Goal: Information Seeking & Learning: Check status

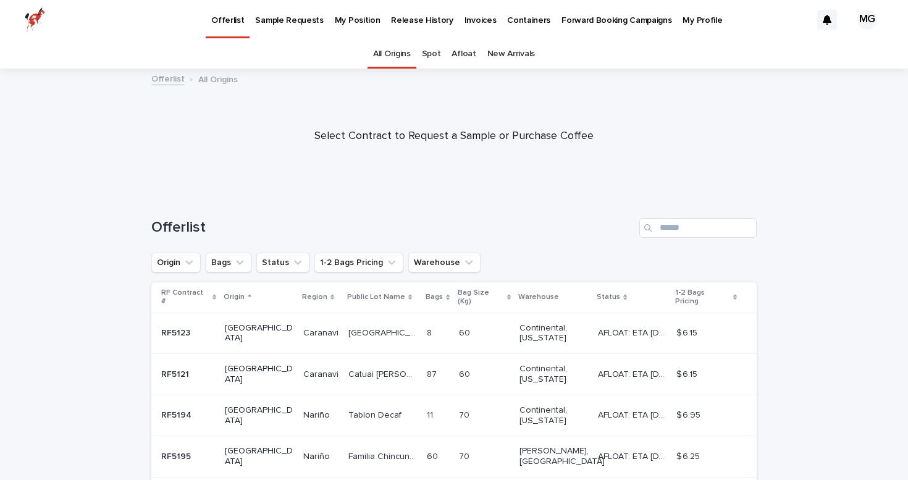
click at [346, 13] on p "My Position" at bounding box center [358, 13] width 46 height 26
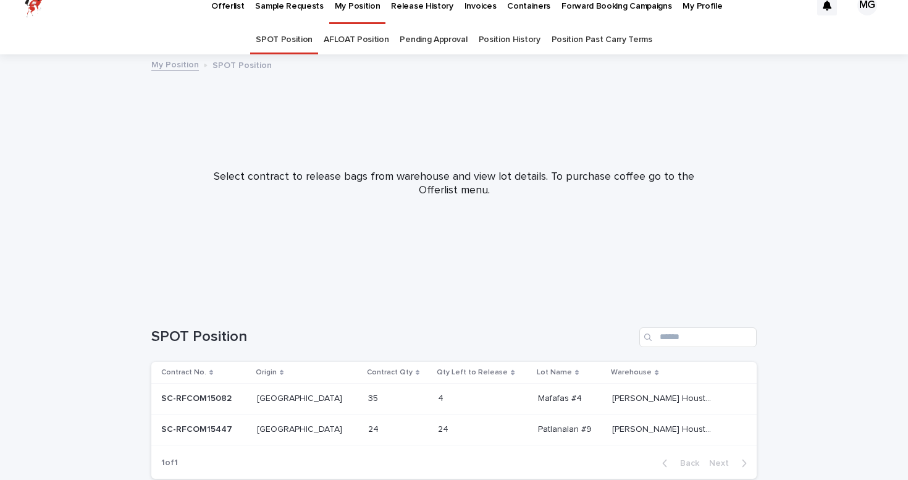
scroll to position [16, 0]
click at [360, 41] on link "AFLOAT Position" at bounding box center [356, 37] width 65 height 29
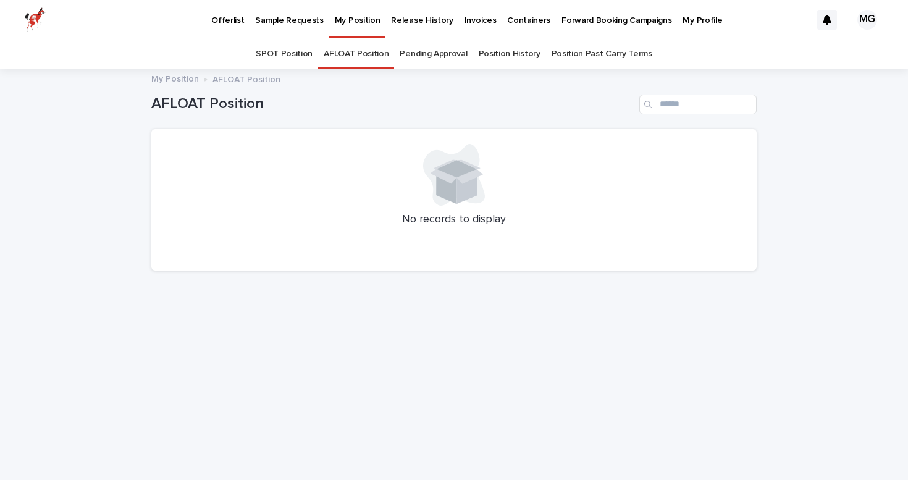
click at [429, 49] on link "Pending Approval" at bounding box center [433, 54] width 67 height 29
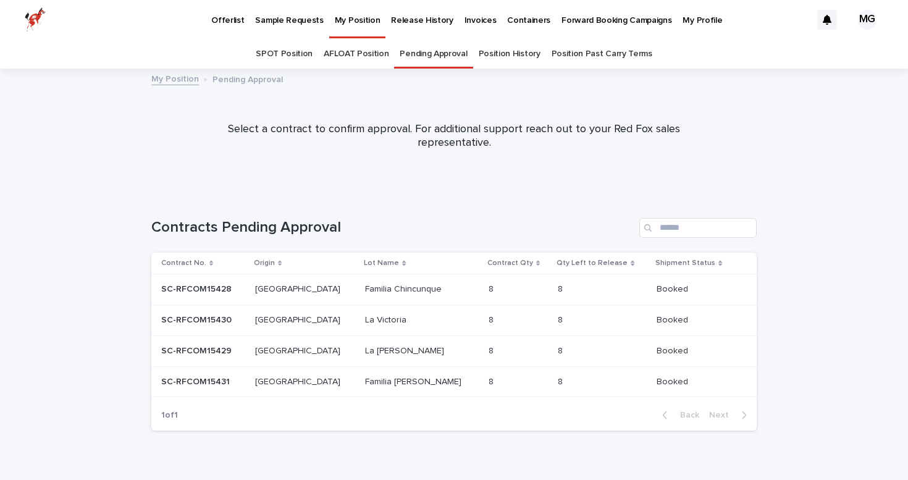
click at [190, 284] on p "SC-RFCOM15428" at bounding box center [197, 288] width 73 height 13
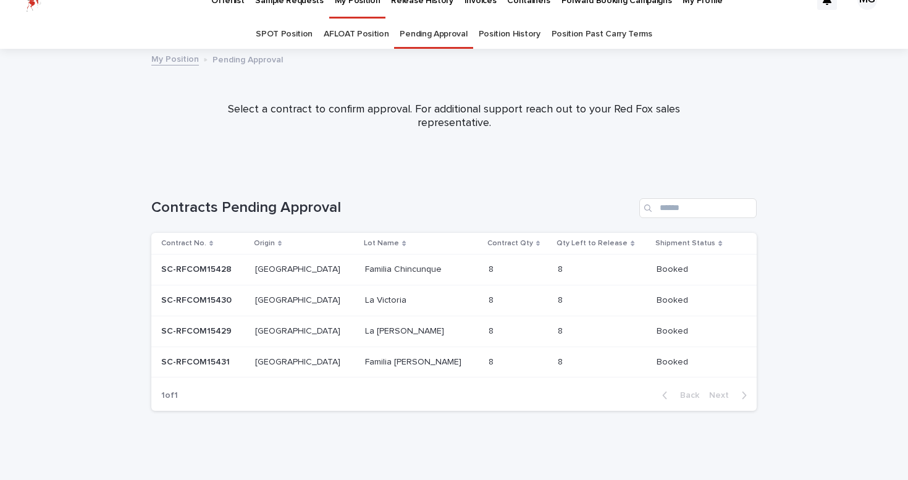
click at [185, 297] on p "SC-RFCOM15430" at bounding box center [197, 299] width 73 height 13
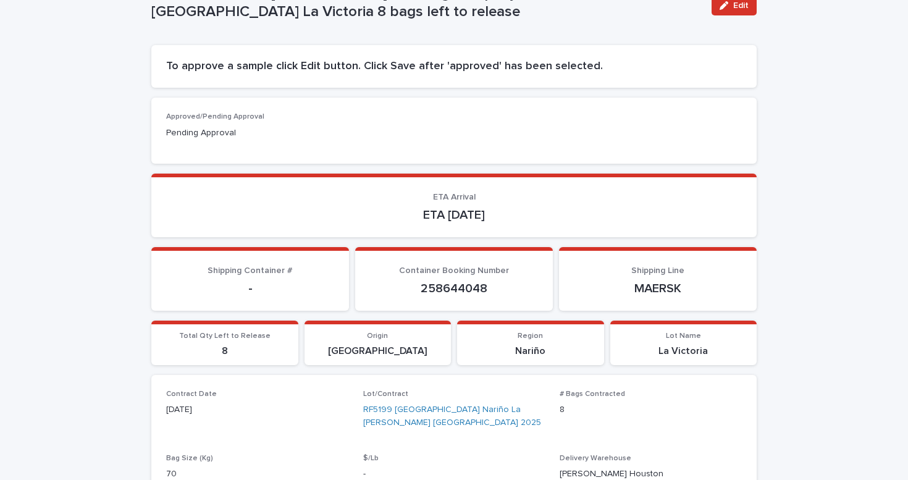
scroll to position [131, 0]
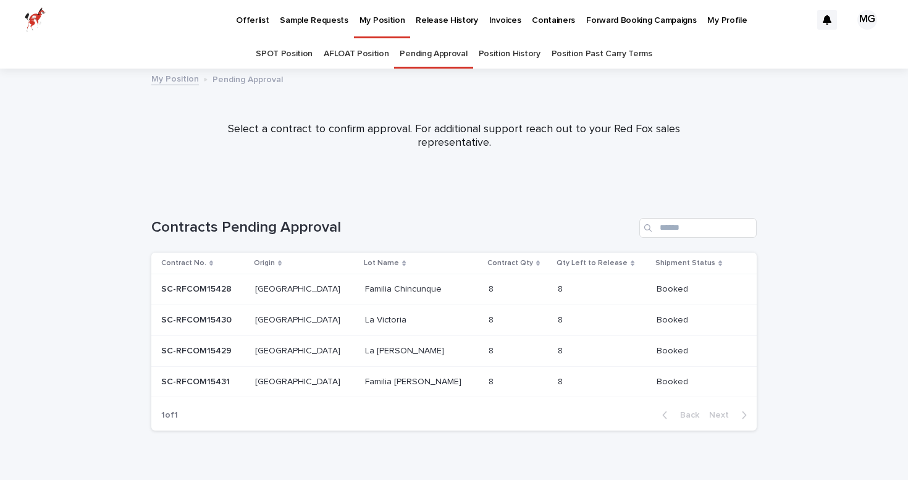
scroll to position [20, 0]
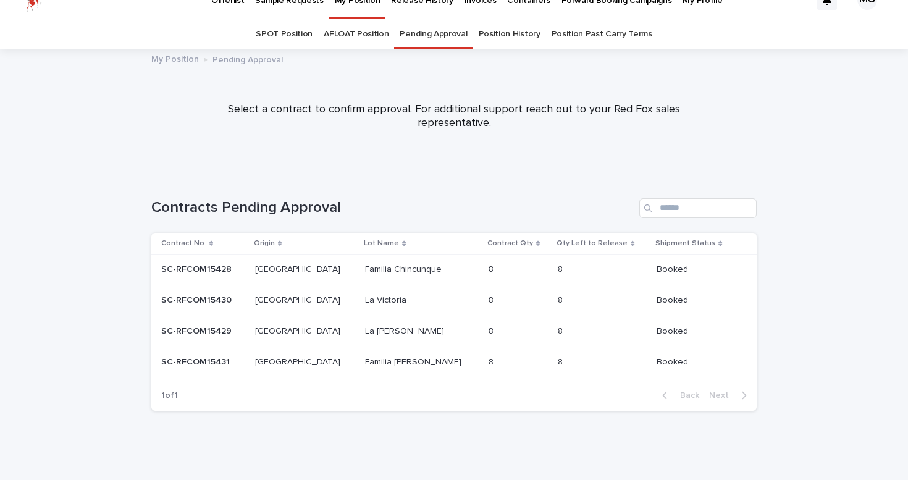
click at [180, 332] on p "SC-RFCOM15429" at bounding box center [197, 330] width 73 height 13
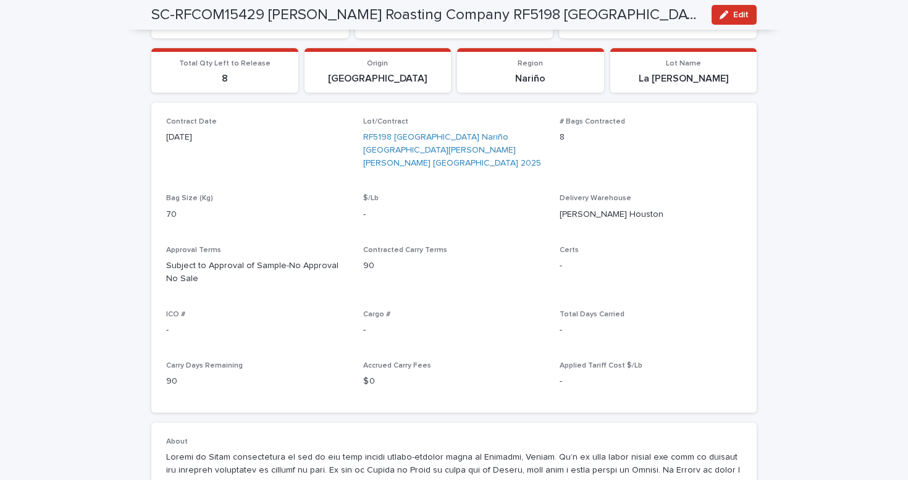
scroll to position [406, 0]
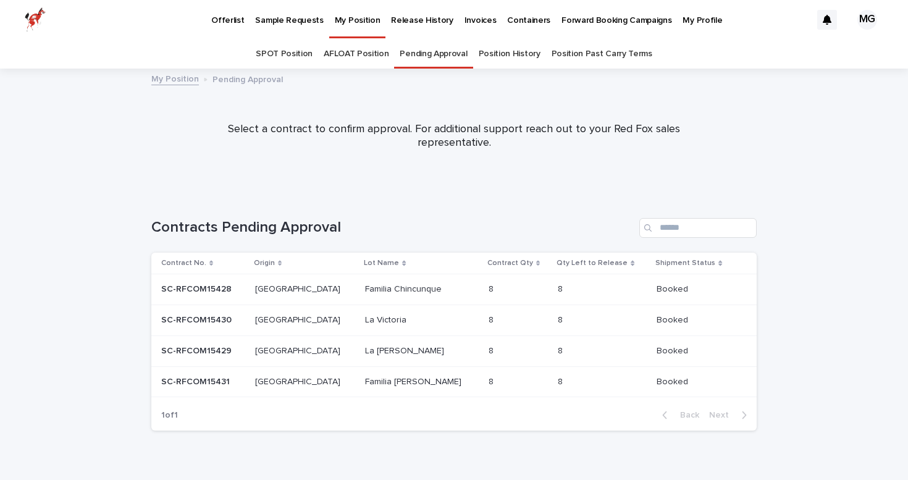
scroll to position [20, 0]
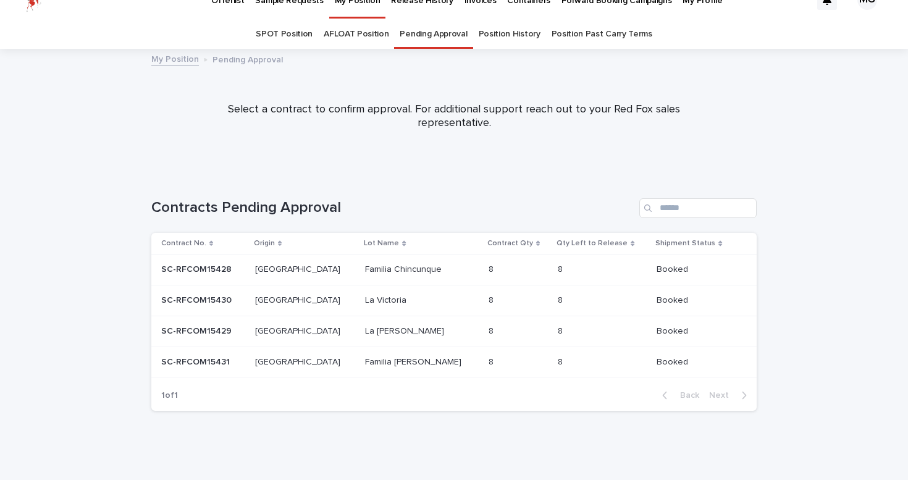
click at [190, 361] on p "SC-RFCOM15431" at bounding box center [196, 361] width 71 height 13
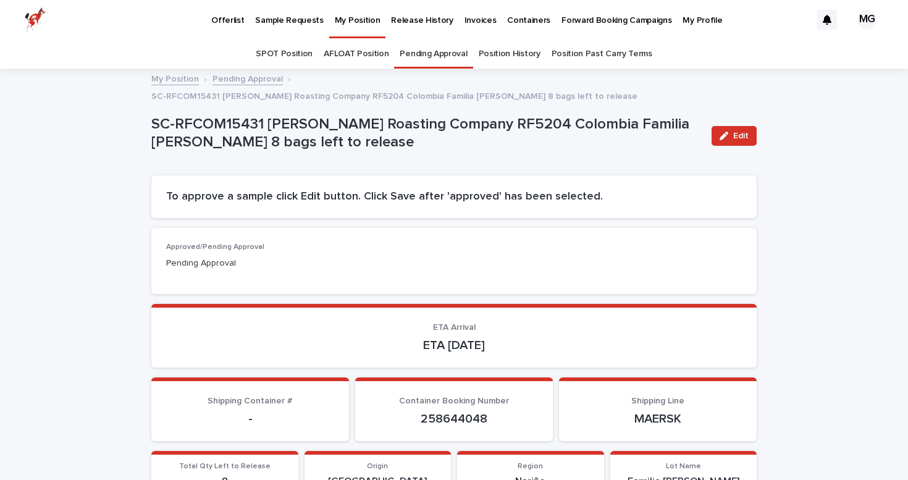
click at [234, 16] on p "Offerlist" at bounding box center [227, 13] width 33 height 26
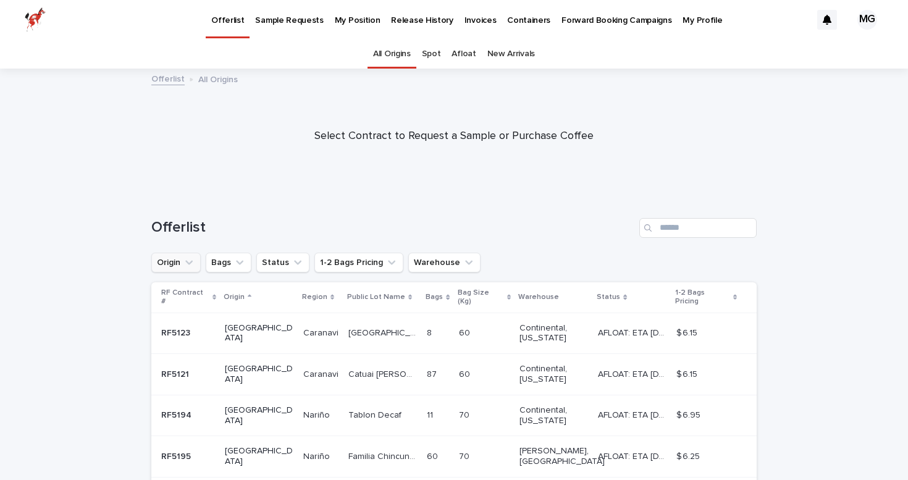
click at [172, 256] on button "Origin" at bounding box center [175, 263] width 49 height 20
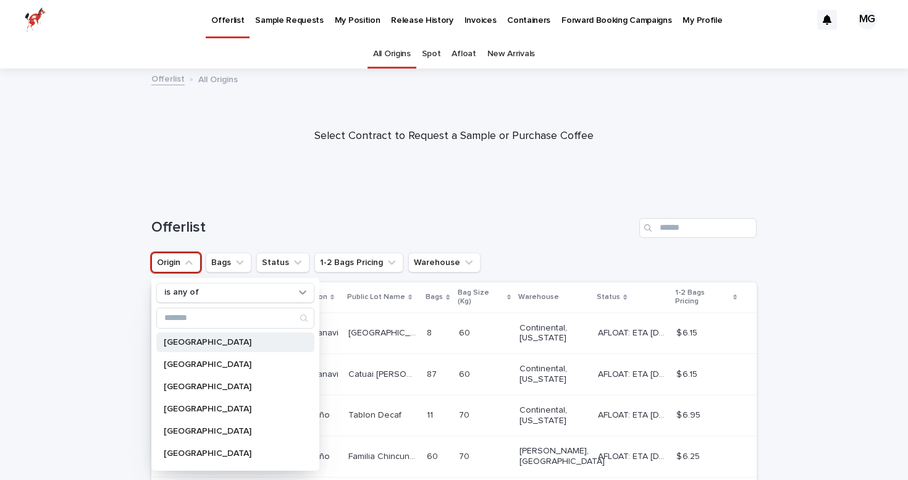
click at [180, 339] on p "[GEOGRAPHIC_DATA]" at bounding box center [229, 342] width 131 height 9
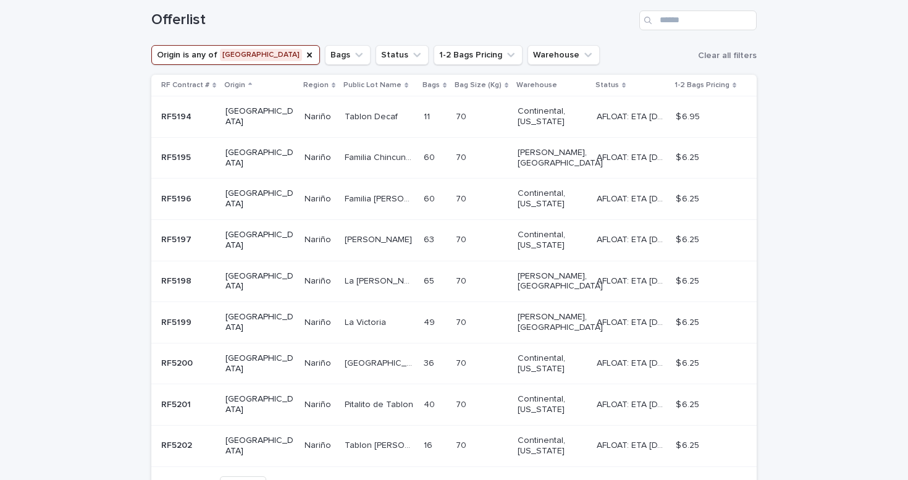
scroll to position [210, 0]
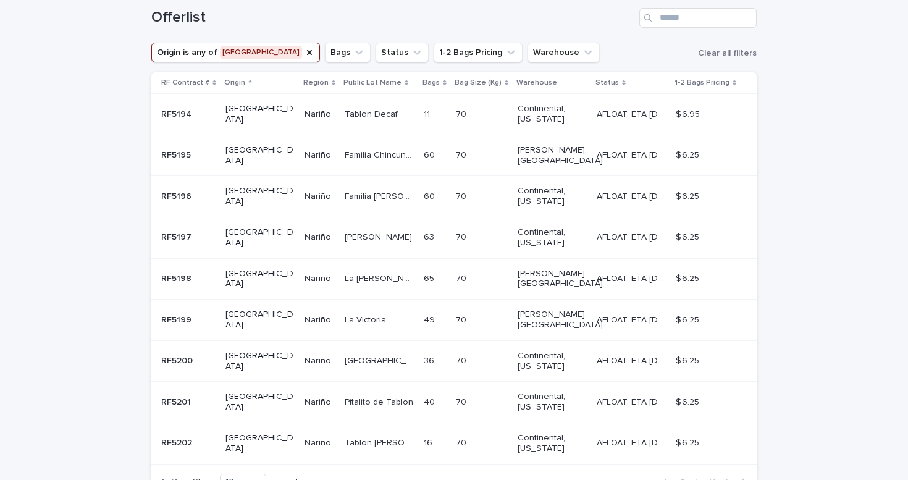
click at [183, 154] on div "RF5195 RF5195" at bounding box center [188, 155] width 54 height 20
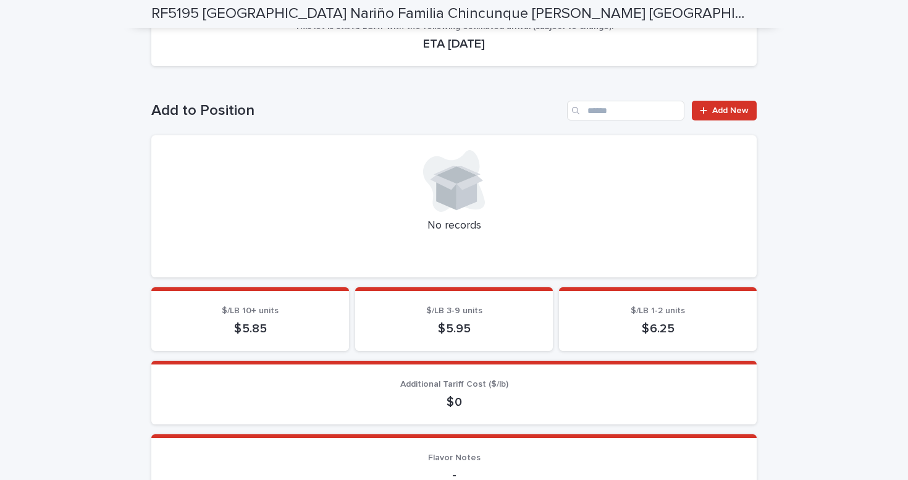
scroll to position [230, 0]
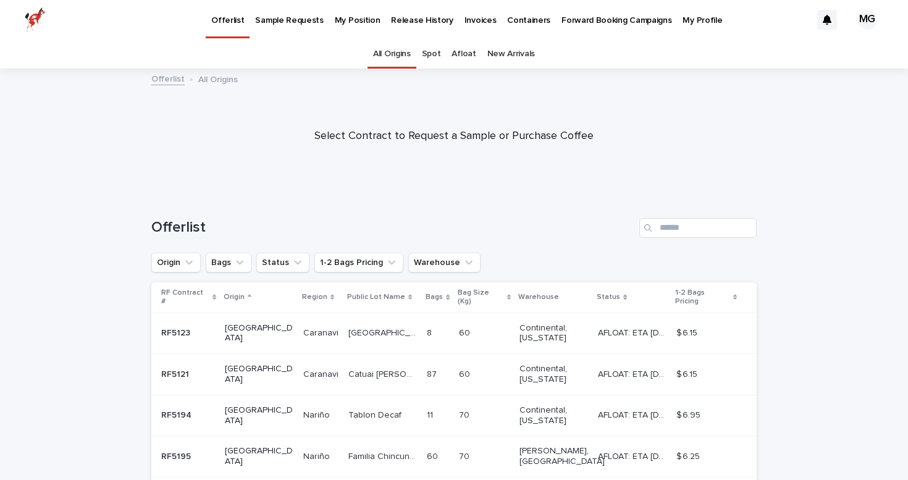
click at [467, 20] on p "Invoices" at bounding box center [481, 13] width 32 height 26
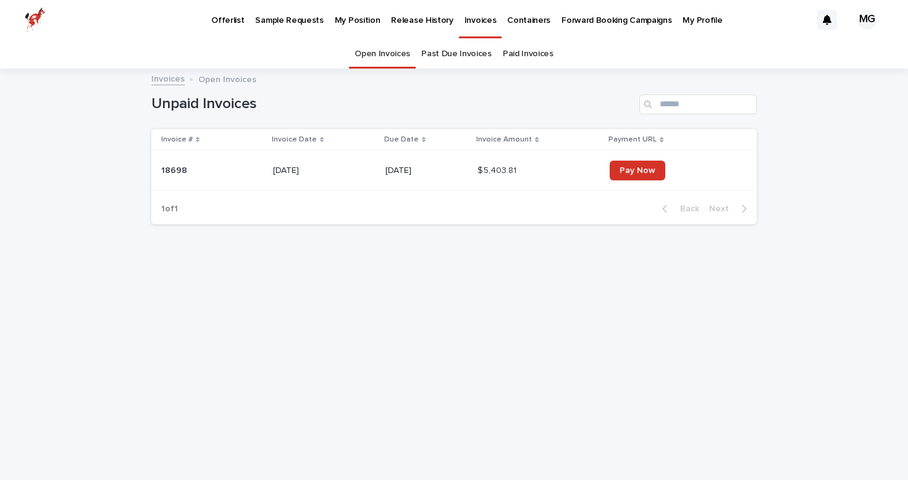
click at [465, 48] on link "Past Due Invoices" at bounding box center [456, 54] width 70 height 29
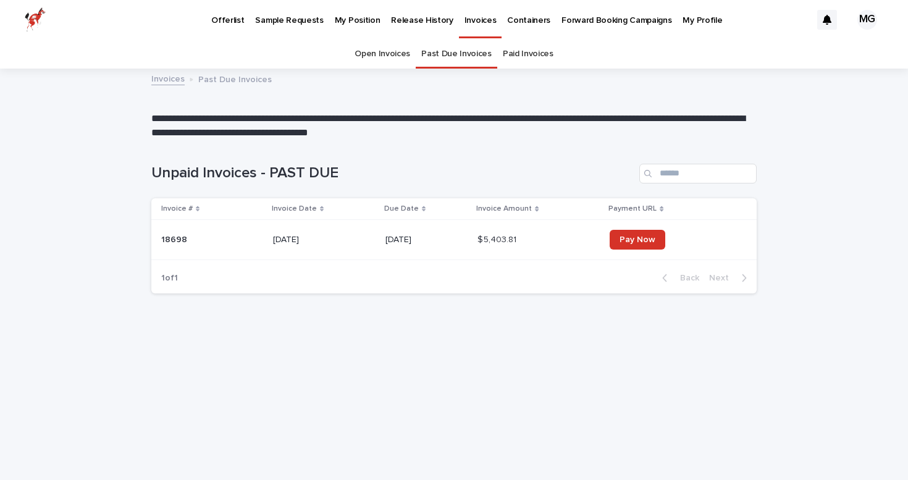
click at [465, 22] on p "Invoices" at bounding box center [481, 13] width 32 height 26
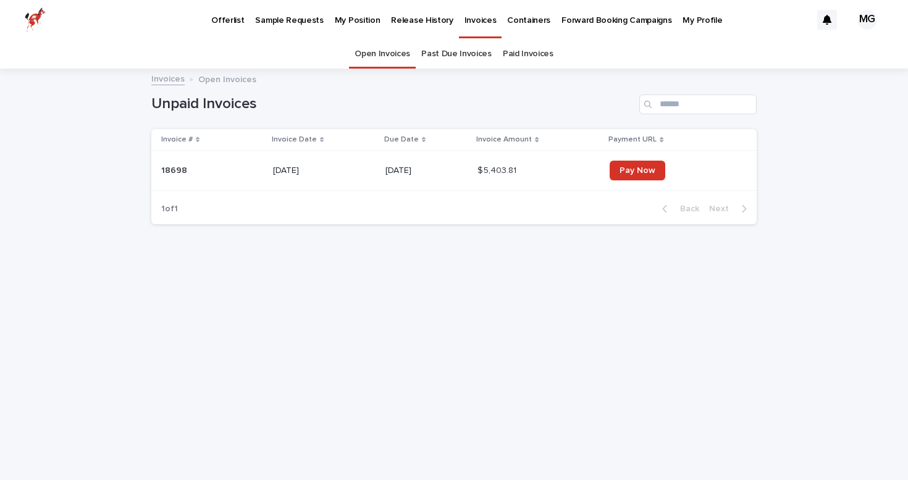
click at [513, 56] on link "Paid Invoices" at bounding box center [528, 54] width 51 height 29
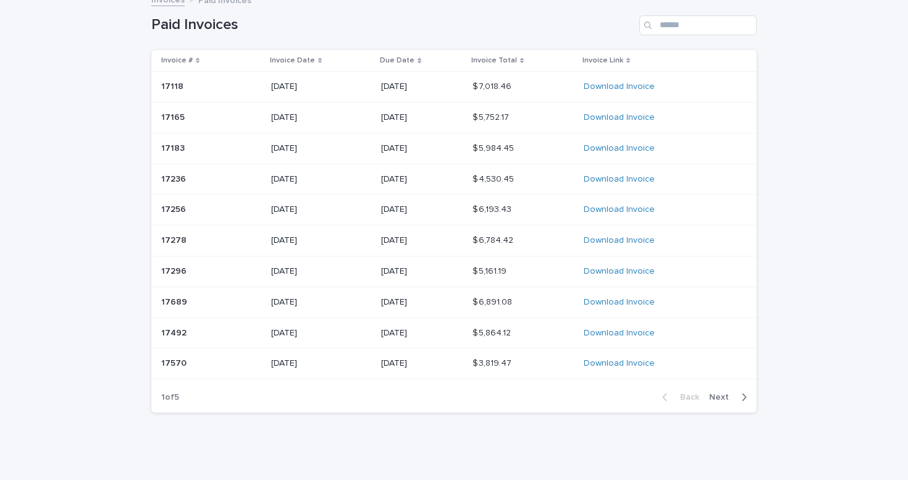
scroll to position [78, 0]
click at [727, 397] on span "Next" at bounding box center [722, 398] width 27 height 9
click at [726, 394] on span "Next" at bounding box center [722, 398] width 27 height 9
click at [724, 394] on span "Next" at bounding box center [722, 398] width 27 height 9
click at [720, 394] on span "Next" at bounding box center [722, 398] width 27 height 9
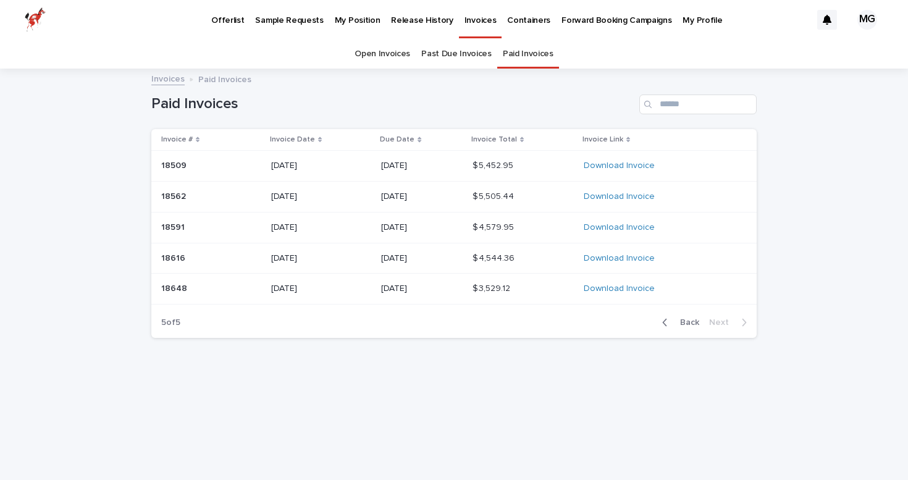
click at [384, 59] on link "Open Invoices" at bounding box center [383, 54] width 56 height 29
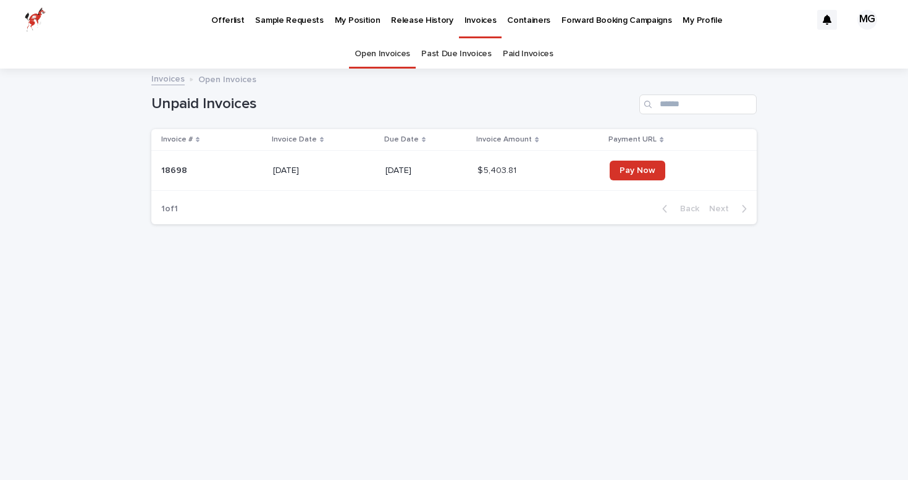
click at [206, 17] on div "Offerlist" at bounding box center [228, 13] width 44 height 26
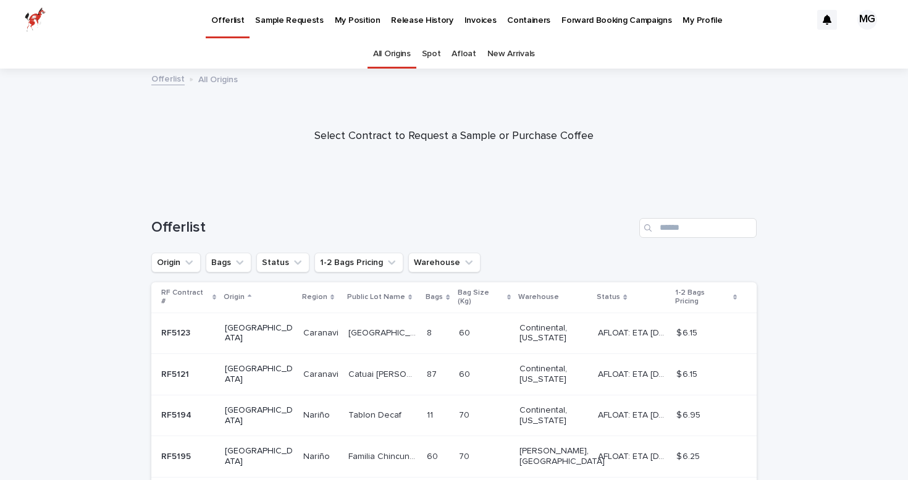
click at [227, 15] on p "Offerlist" at bounding box center [227, 13] width 33 height 26
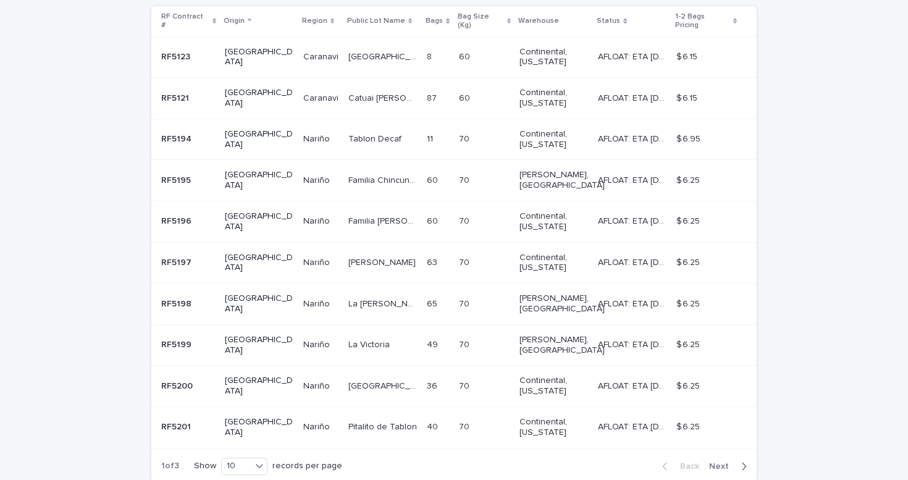
scroll to position [277, 0]
